Goal: Task Accomplishment & Management: Complete application form

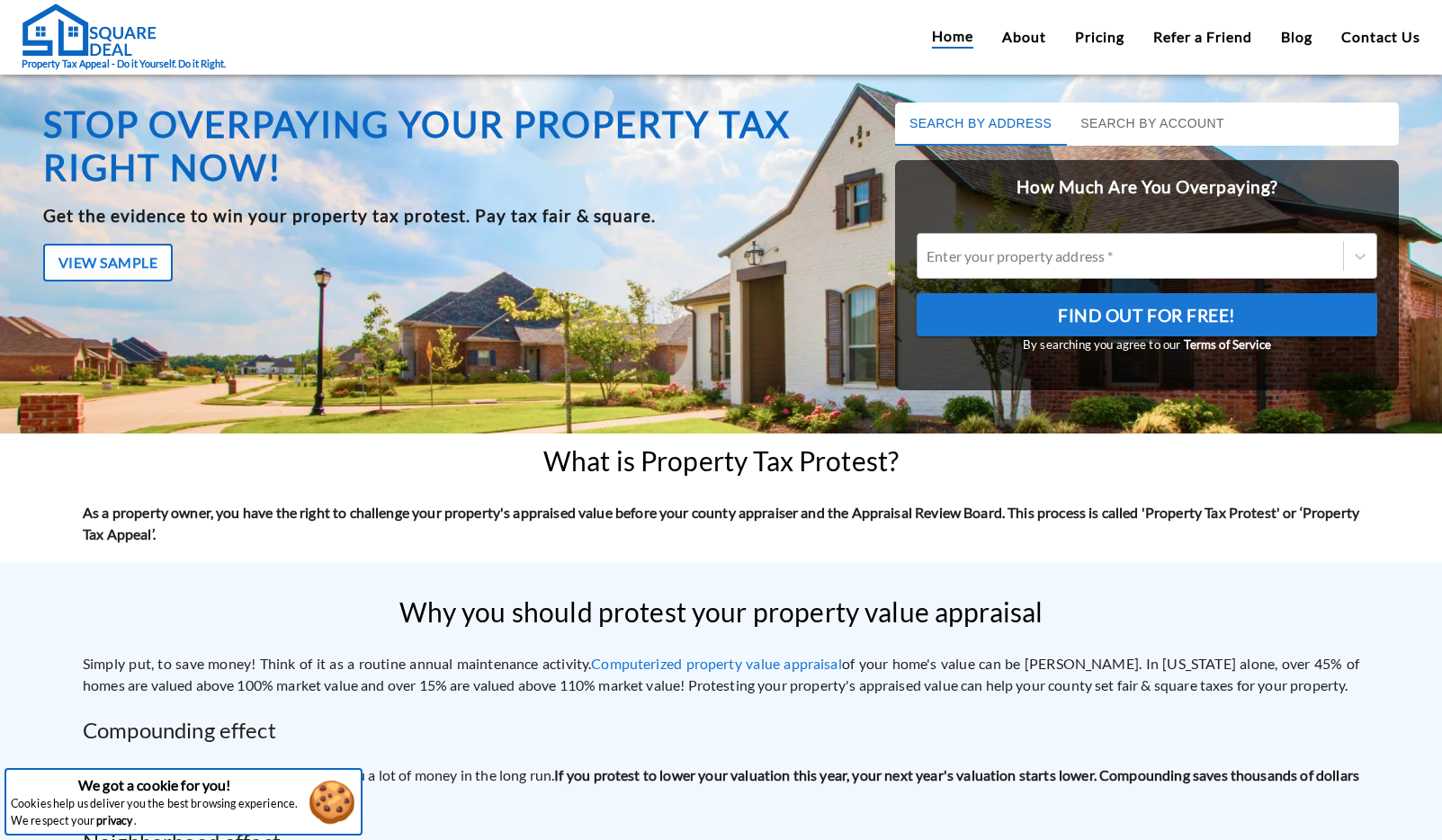
click at [975, 254] on div "Enter your property address *" at bounding box center [1130, 256] width 407 height 14
click at [929, 254] on input "Enter your property address *" at bounding box center [927, 256] width 3 height 17
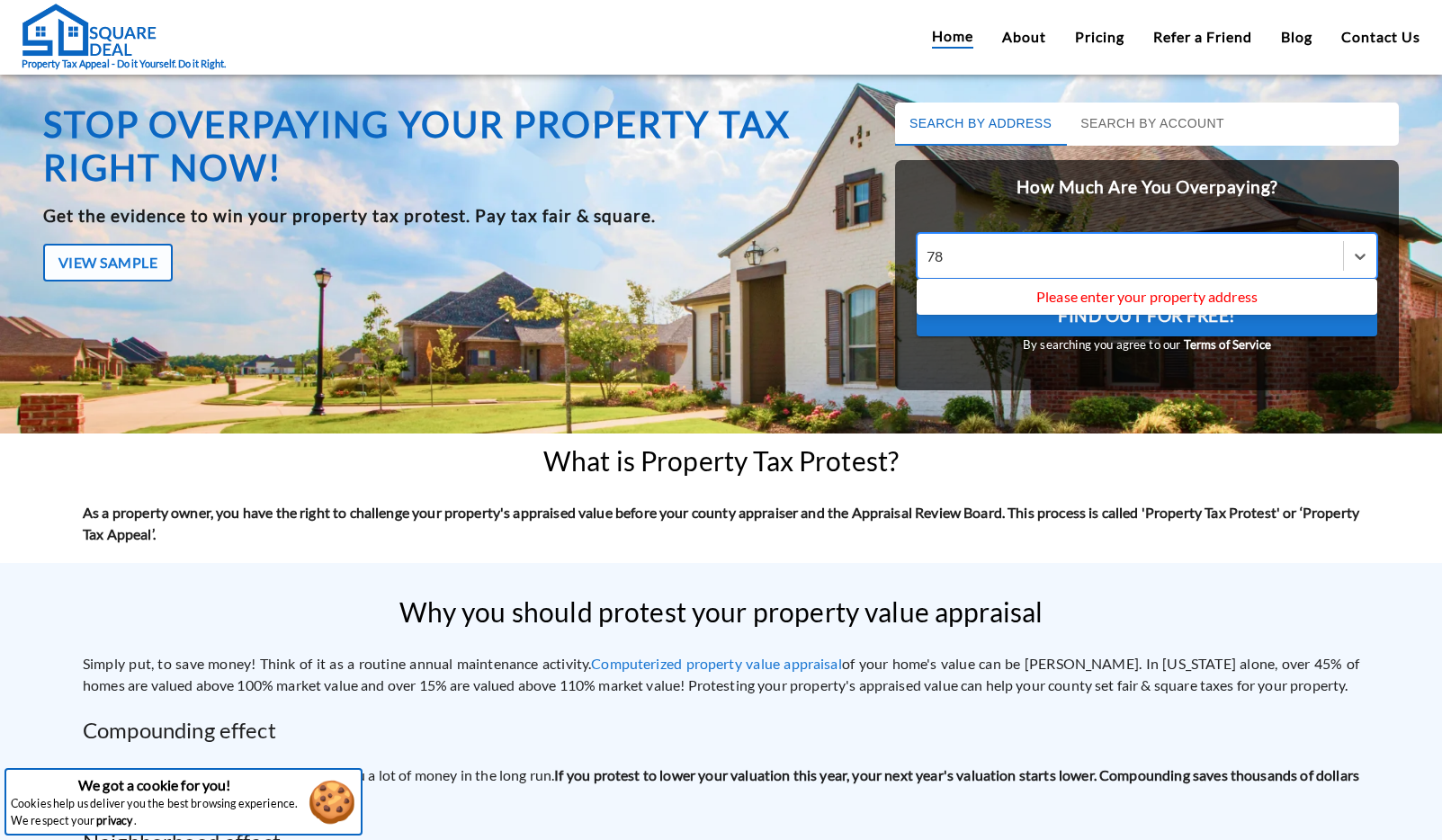
type input "7"
type input "782 w [PERSON_NAME]"
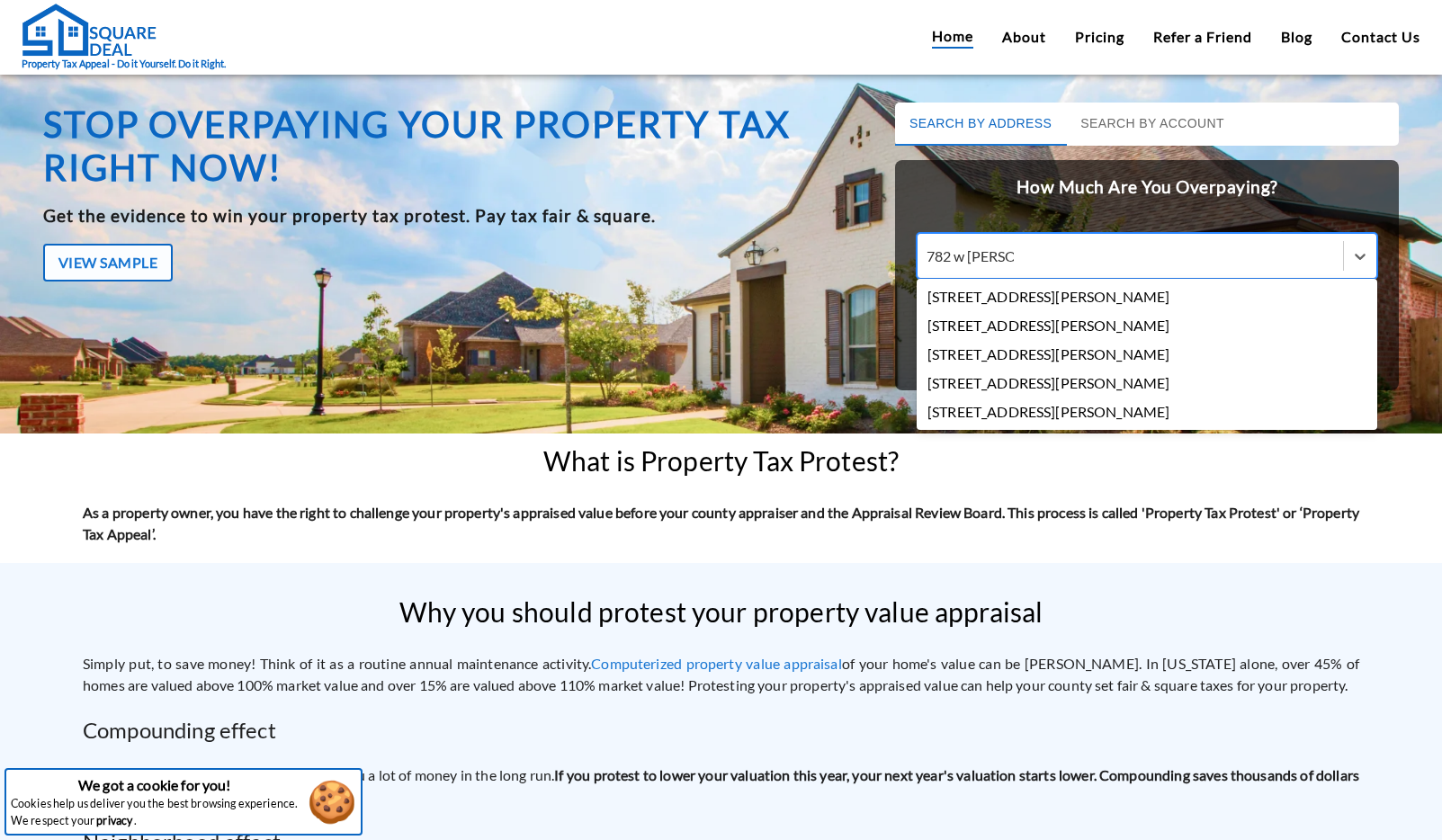
click at [981, 292] on div "[STREET_ADDRESS][PERSON_NAME]" at bounding box center [1147, 297] width 461 height 29
click at [981, 264] on input "782 w [PERSON_NAME]" at bounding box center [970, 256] width 87 height 17
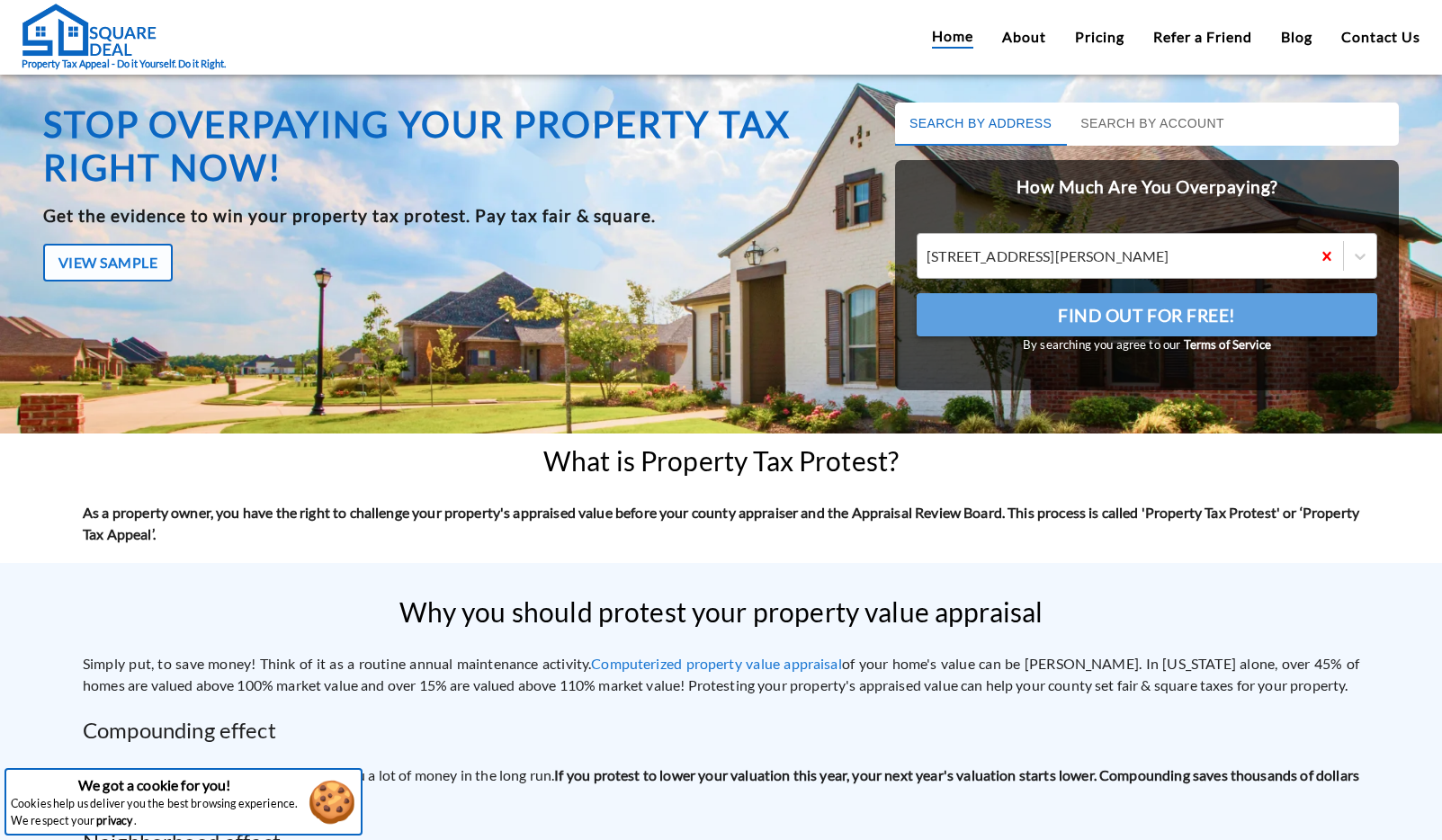
click at [982, 315] on button "Find Out For Free!" at bounding box center [1147, 314] width 461 height 43
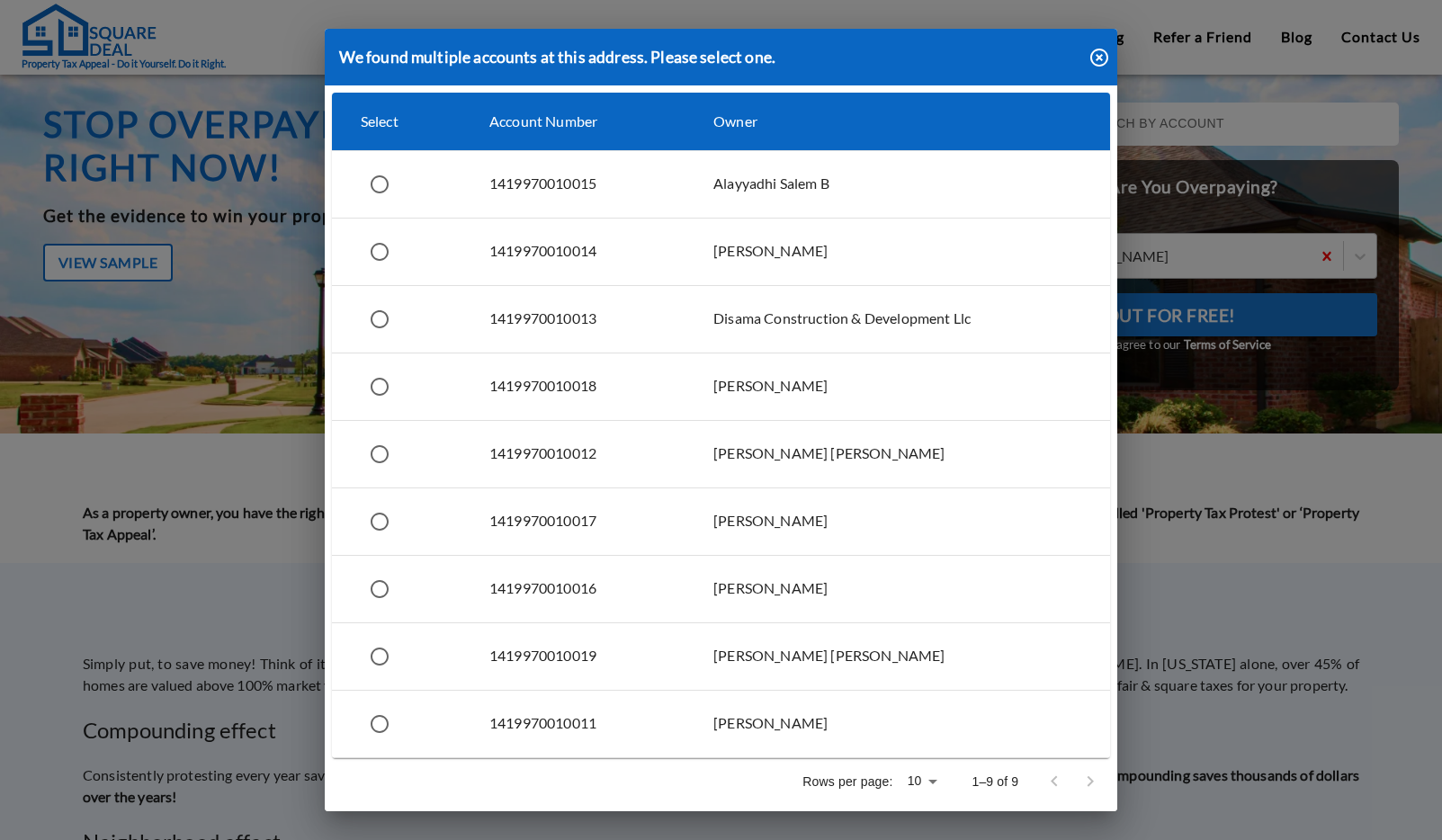
click at [744, 193] on td "Alayyadhi Salem B" at bounding box center [898, 184] width 425 height 67
radio input "true"
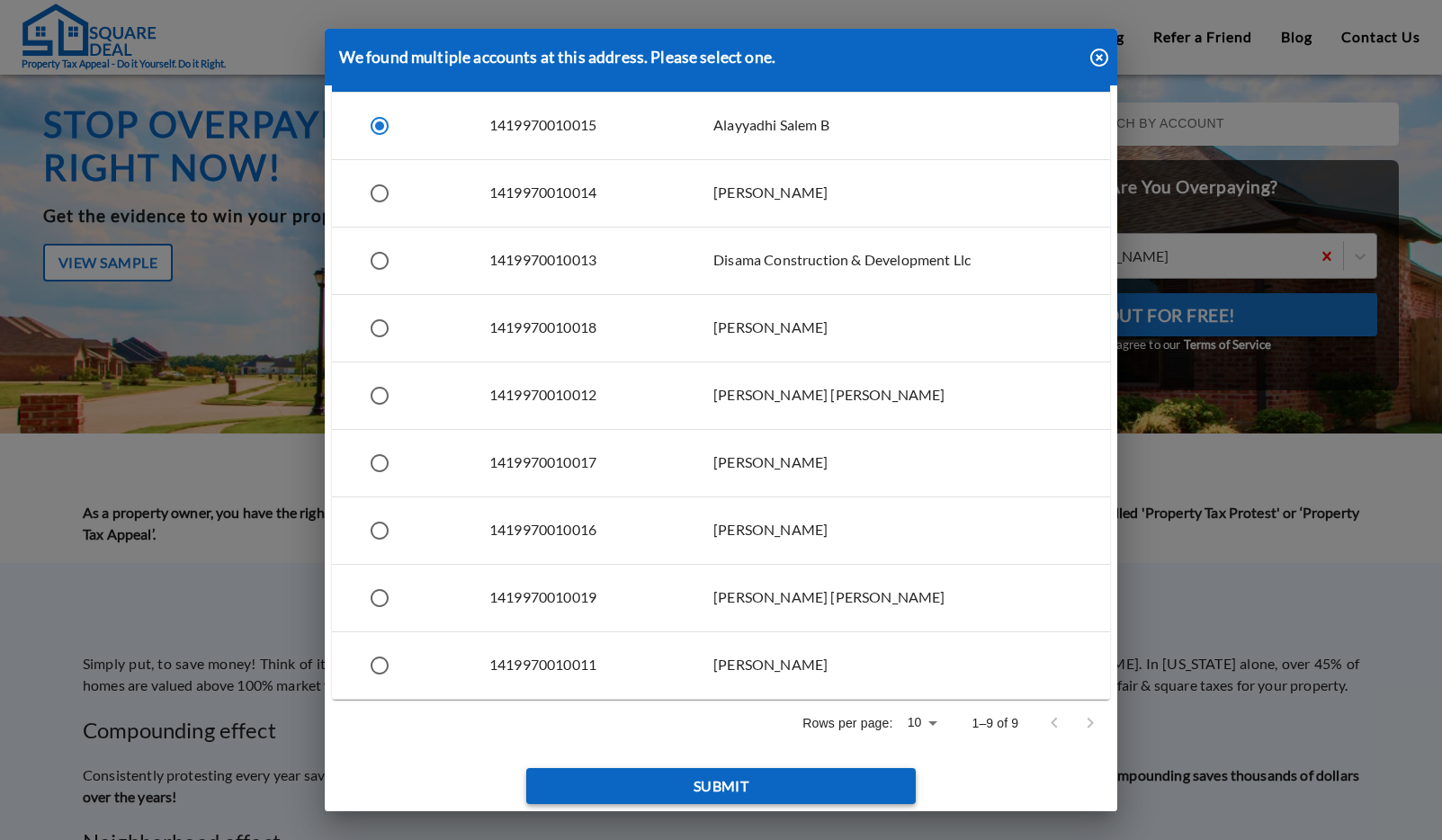
scroll to position [58, 0]
click at [757, 778] on button "Submit" at bounding box center [721, 786] width 390 height 36
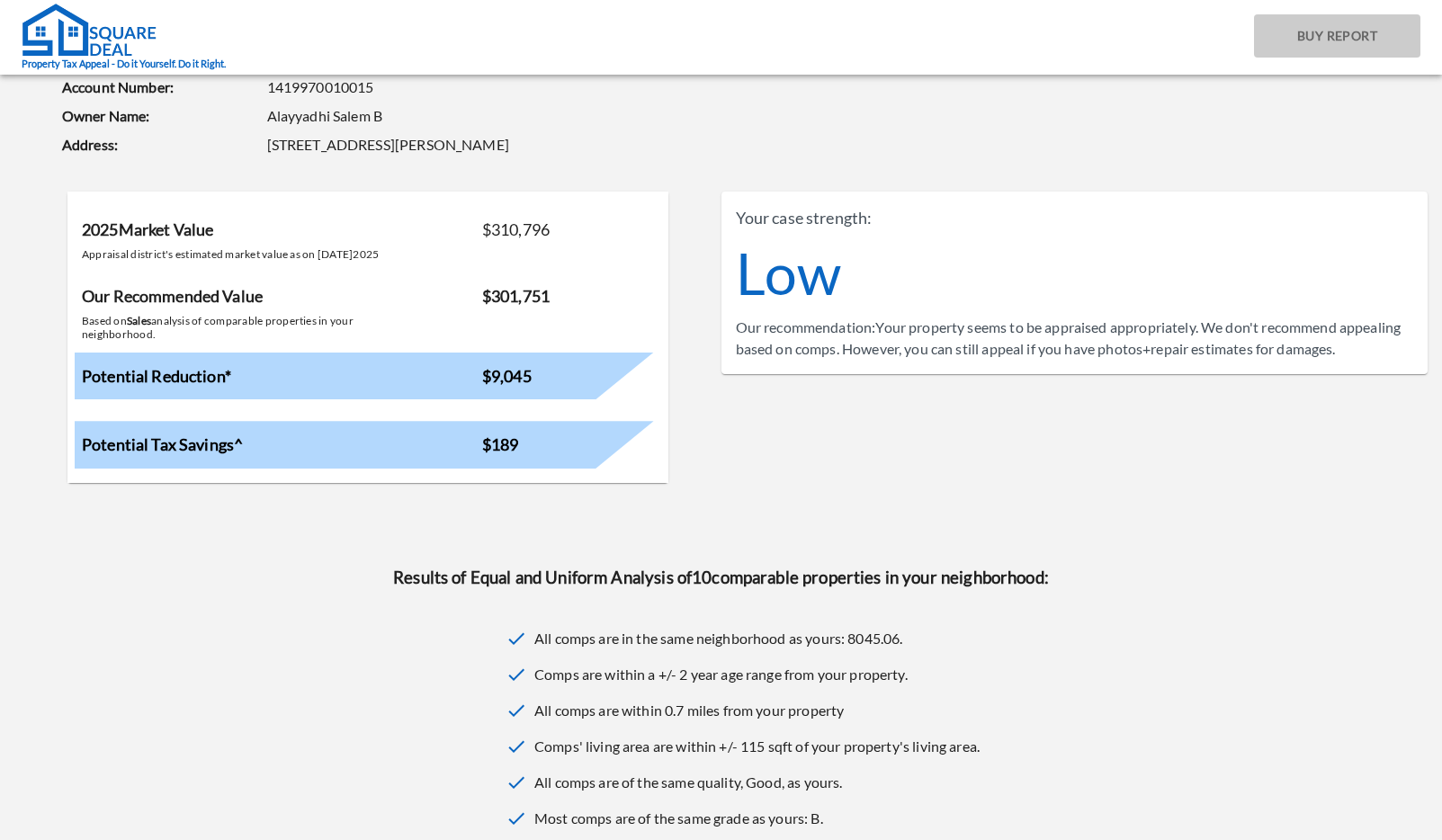
scroll to position [83, 0]
drag, startPoint x: 577, startPoint y: 295, endPoint x: 480, endPoint y: 293, distance: 97.0
click at [482, 293] on p "$301,751" at bounding box center [567, 310] width 172 height 57
copy strong "$301,751"
